Goal: Information Seeking & Learning: Learn about a topic

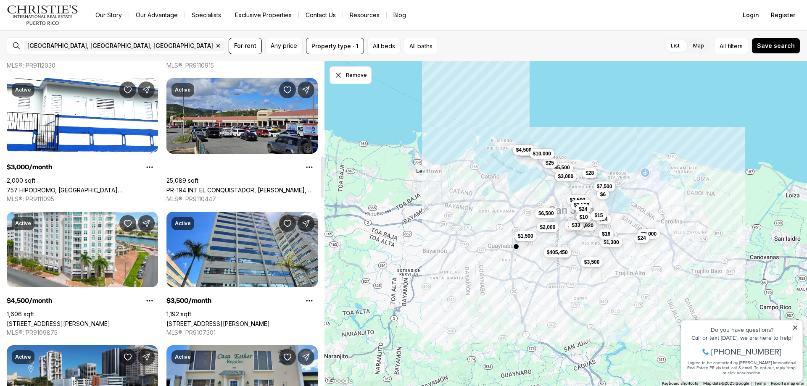
scroll to position [757, 0]
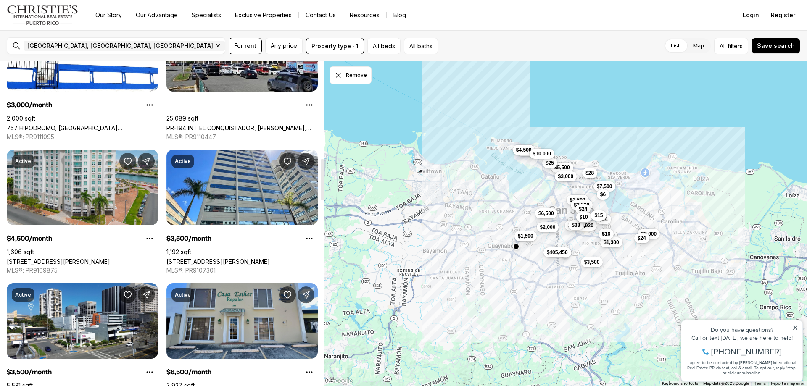
click at [85, 258] on link "[STREET_ADDRESS][PERSON_NAME]" at bounding box center [58, 261] width 103 height 7
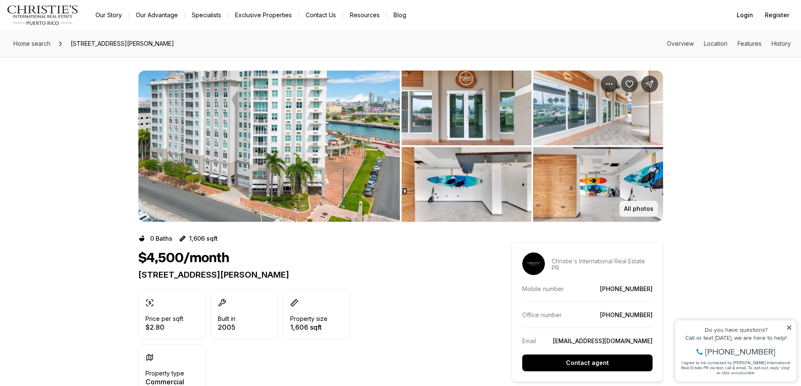
click at [646, 204] on button "All photos" at bounding box center [638, 209] width 39 height 16
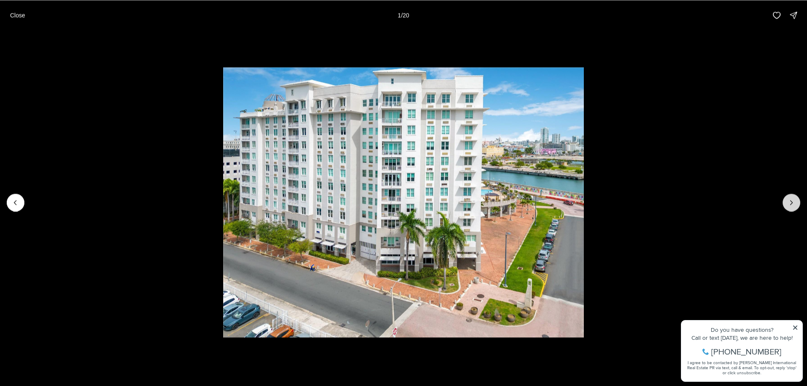
click at [795, 205] on icon "Next slide" at bounding box center [791, 202] width 8 height 8
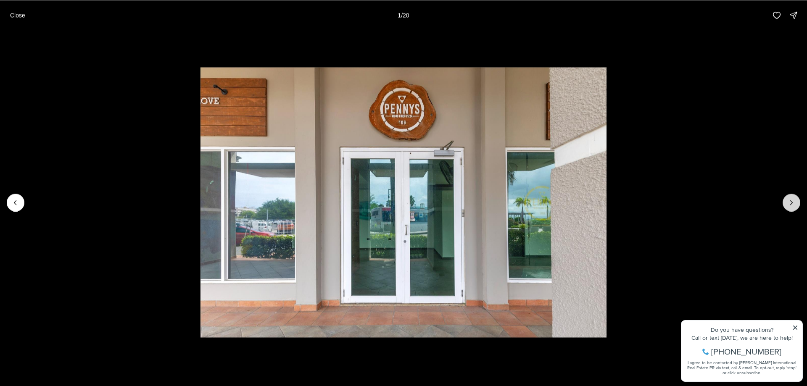
click at [795, 205] on icon "Next slide" at bounding box center [791, 202] width 8 height 8
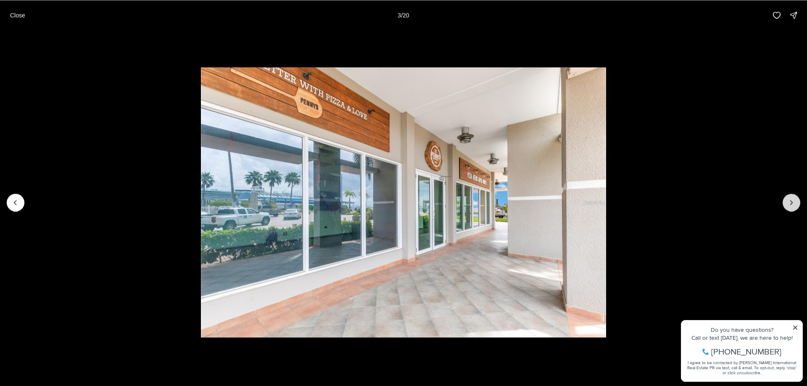
click at [795, 205] on icon "Next slide" at bounding box center [791, 202] width 8 height 8
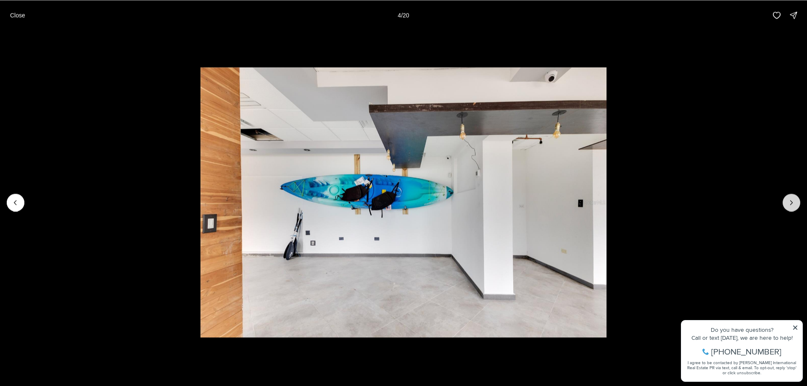
click at [795, 205] on icon "Next slide" at bounding box center [791, 202] width 8 height 8
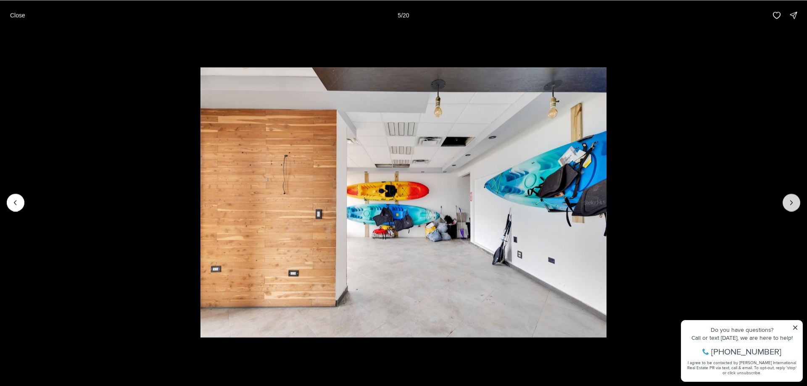
click at [795, 205] on icon "Next slide" at bounding box center [791, 202] width 8 height 8
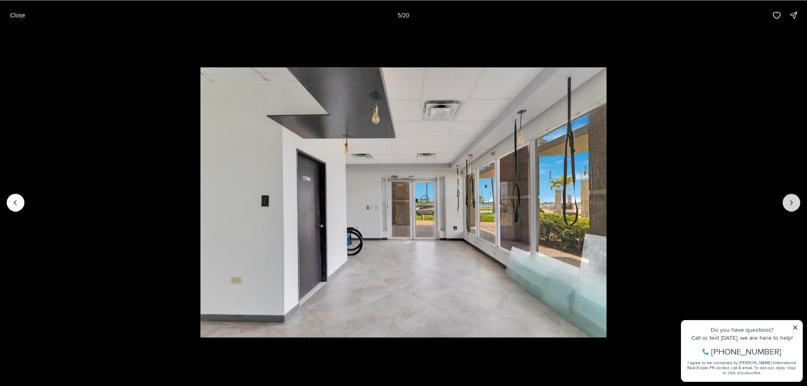
click at [795, 205] on icon "Next slide" at bounding box center [791, 202] width 8 height 8
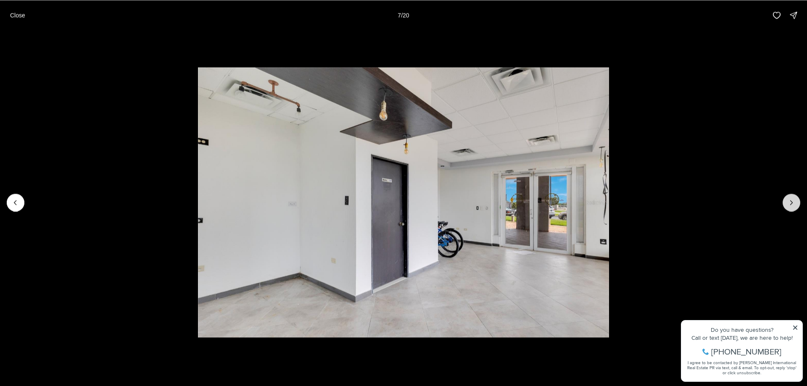
click at [795, 205] on icon "Next slide" at bounding box center [791, 202] width 8 height 8
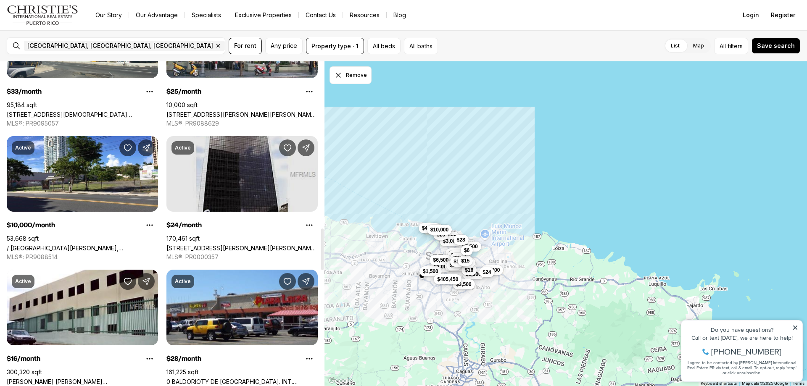
scroll to position [1303, 0]
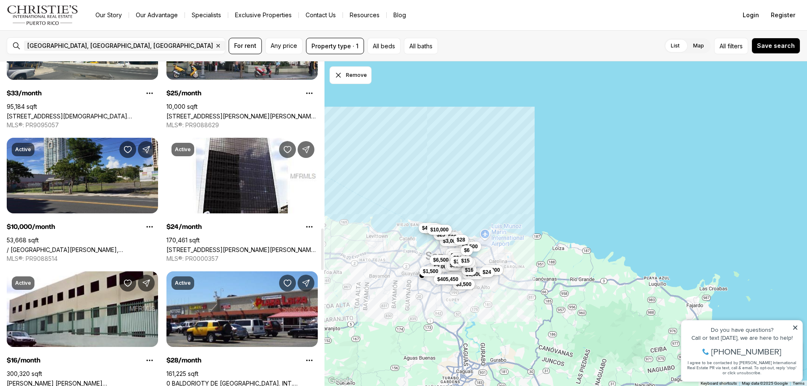
click at [108, 246] on link "/ [GEOGRAPHIC_DATA][PERSON_NAME], [GEOGRAPHIC_DATA][PERSON_NAME], 00906" at bounding box center [82, 249] width 151 height 7
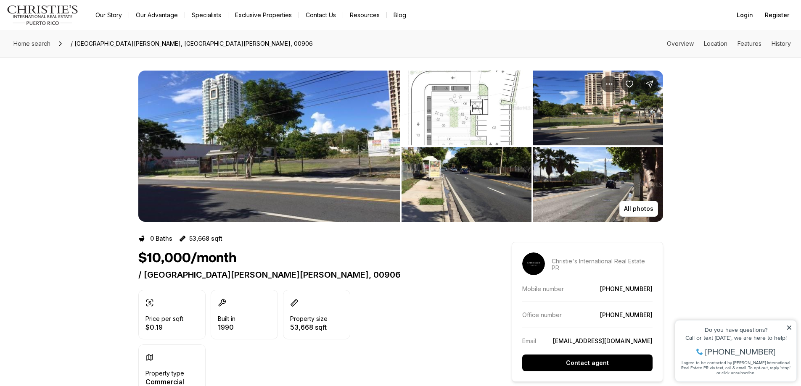
click at [601, 191] on img "View image gallery" at bounding box center [598, 184] width 130 height 75
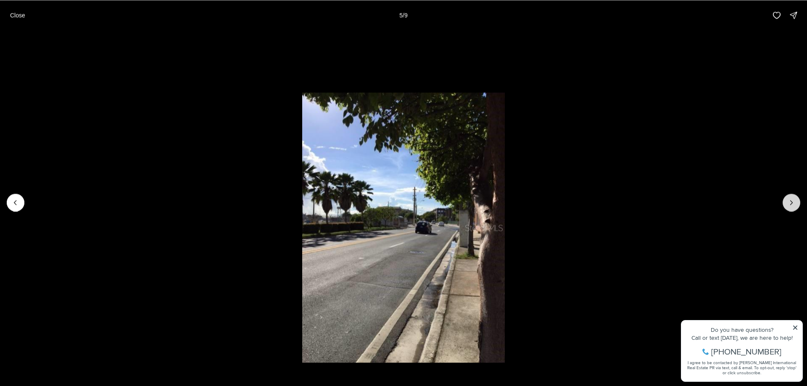
click at [796, 204] on button "Next slide" at bounding box center [792, 203] width 18 height 18
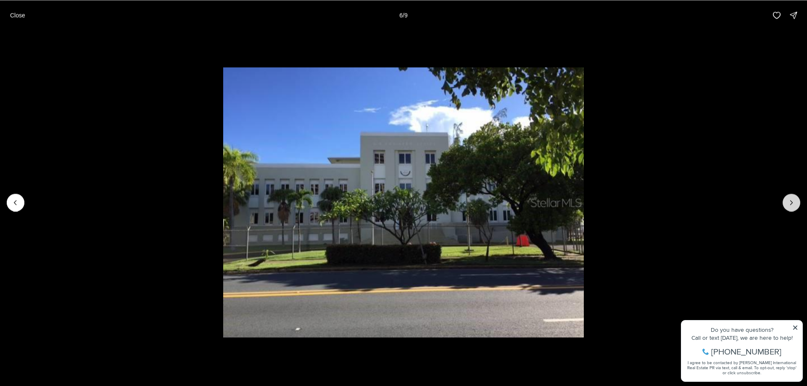
click at [796, 204] on button "Next slide" at bounding box center [792, 203] width 18 height 18
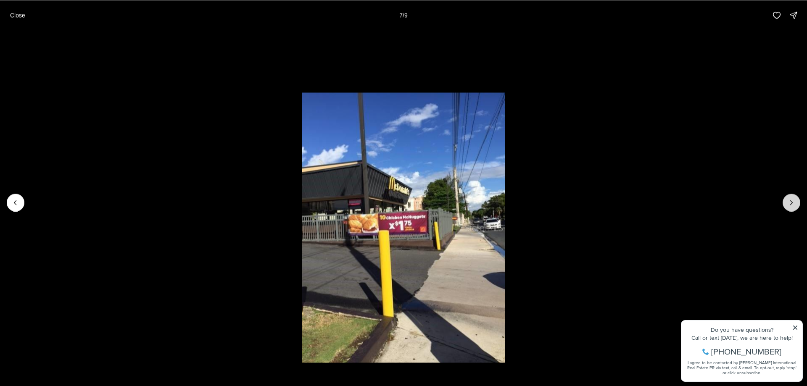
click at [796, 204] on button "Next slide" at bounding box center [792, 203] width 18 height 18
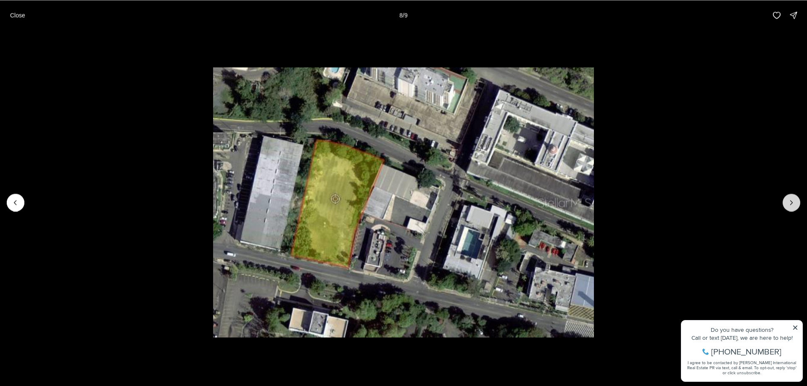
click at [796, 204] on button "Next slide" at bounding box center [792, 203] width 18 height 18
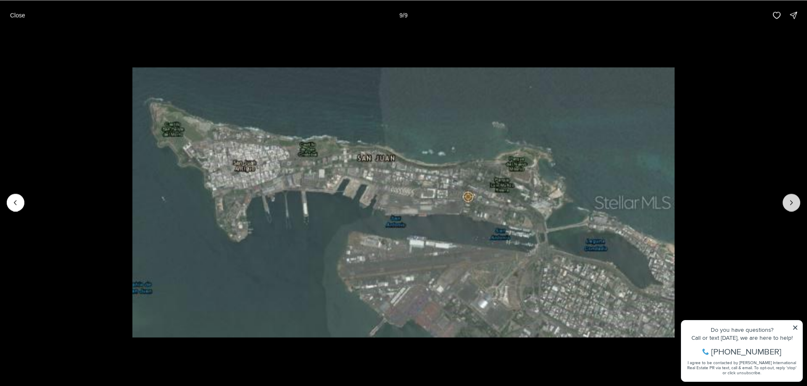
click at [796, 204] on div at bounding box center [792, 203] width 18 height 18
click at [794, 206] on div at bounding box center [792, 203] width 18 height 18
